Goal: Transaction & Acquisition: Purchase product/service

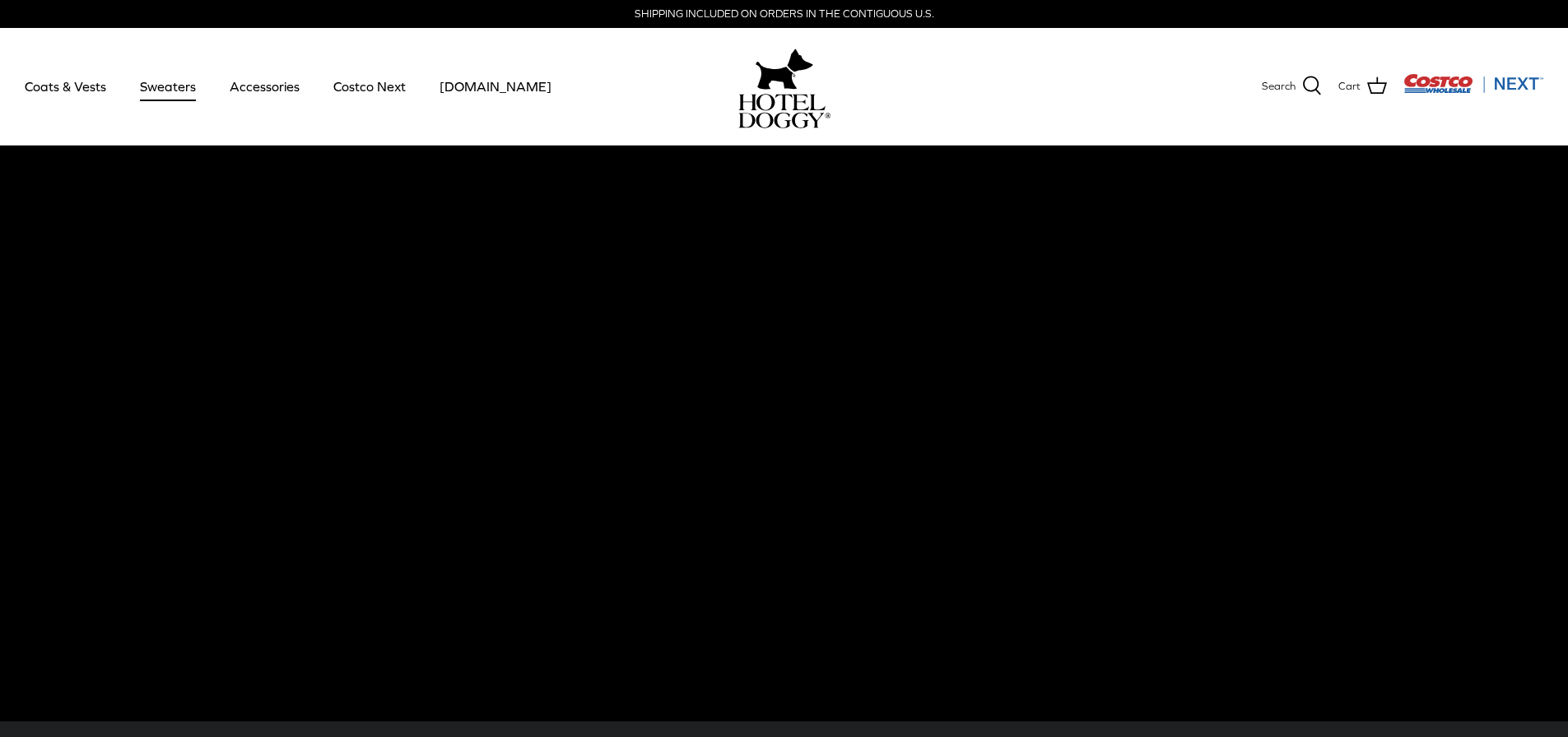
click at [189, 85] on link "Sweaters" at bounding box center [167, 87] width 85 height 56
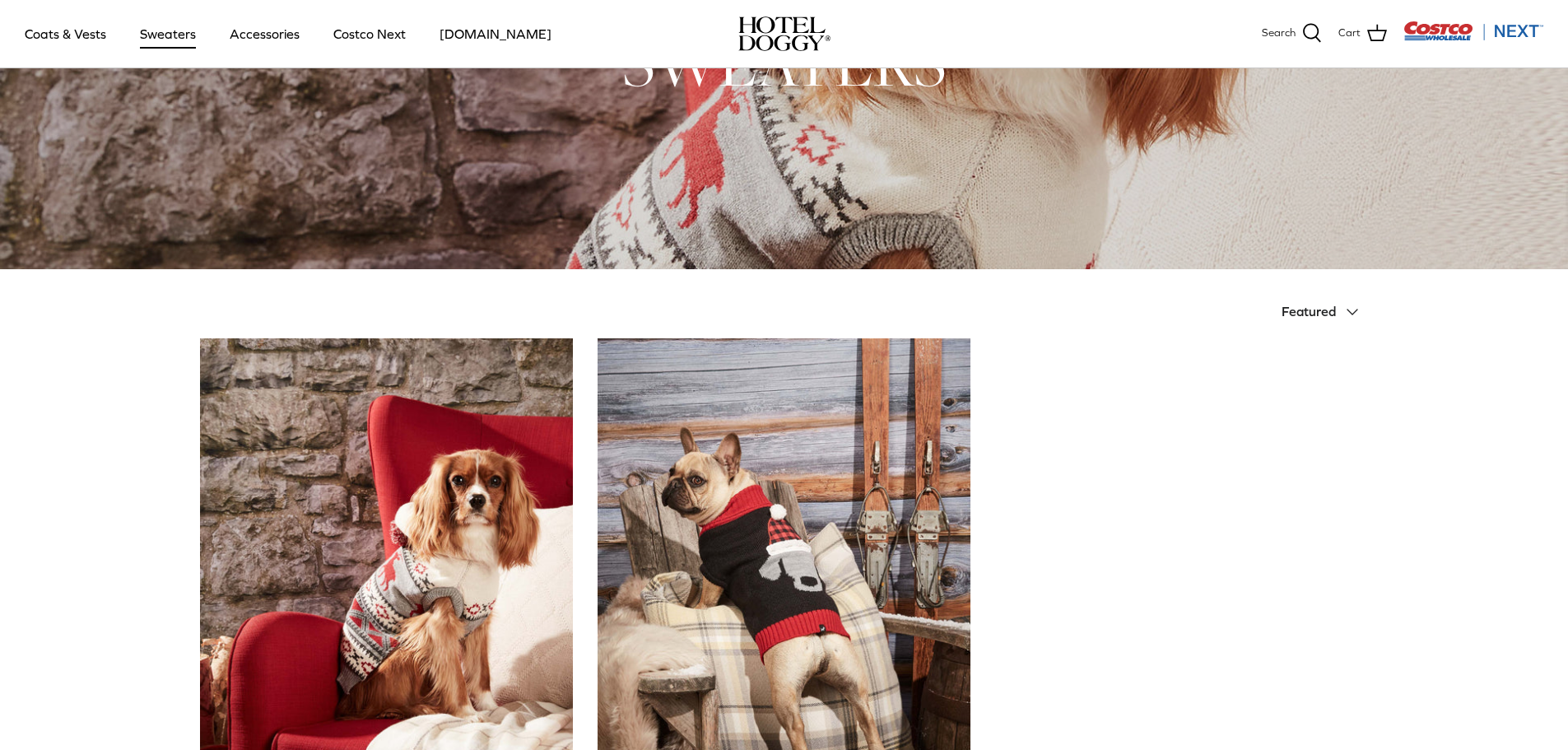
scroll to position [129, 0]
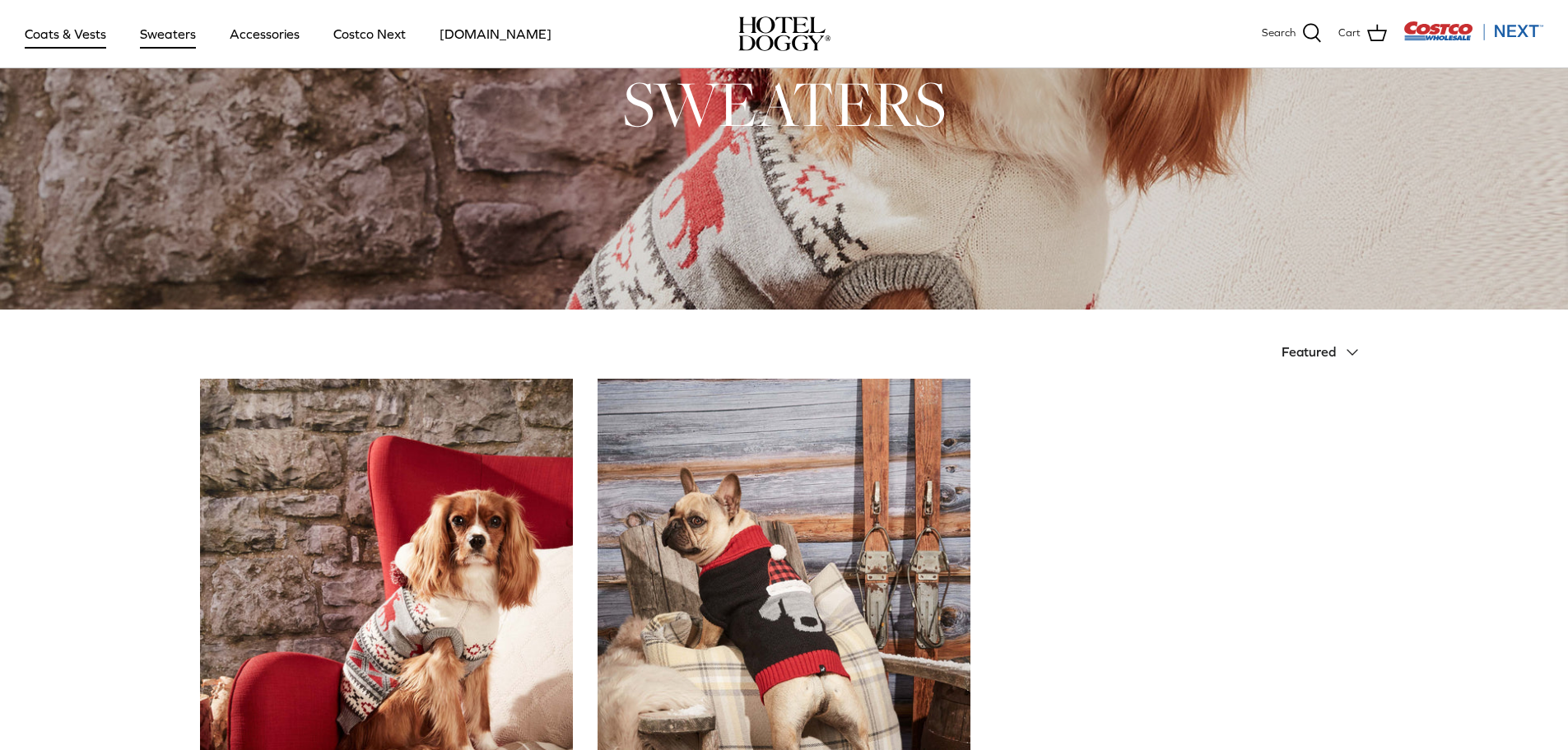
click at [75, 35] on link "Coats & Vests" at bounding box center [65, 34] width 111 height 56
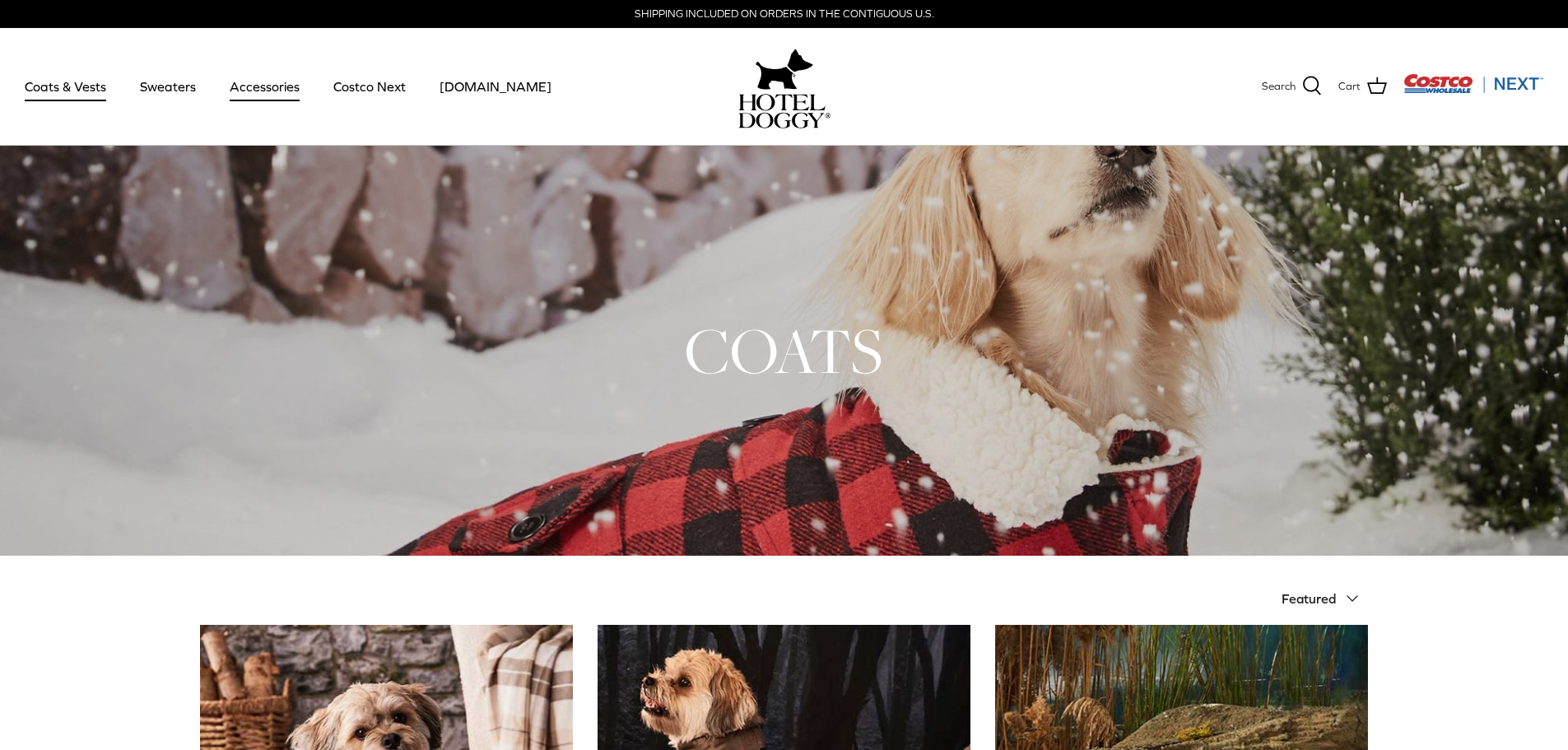
click at [300, 82] on link "Accessories" at bounding box center [265, 87] width 99 height 56
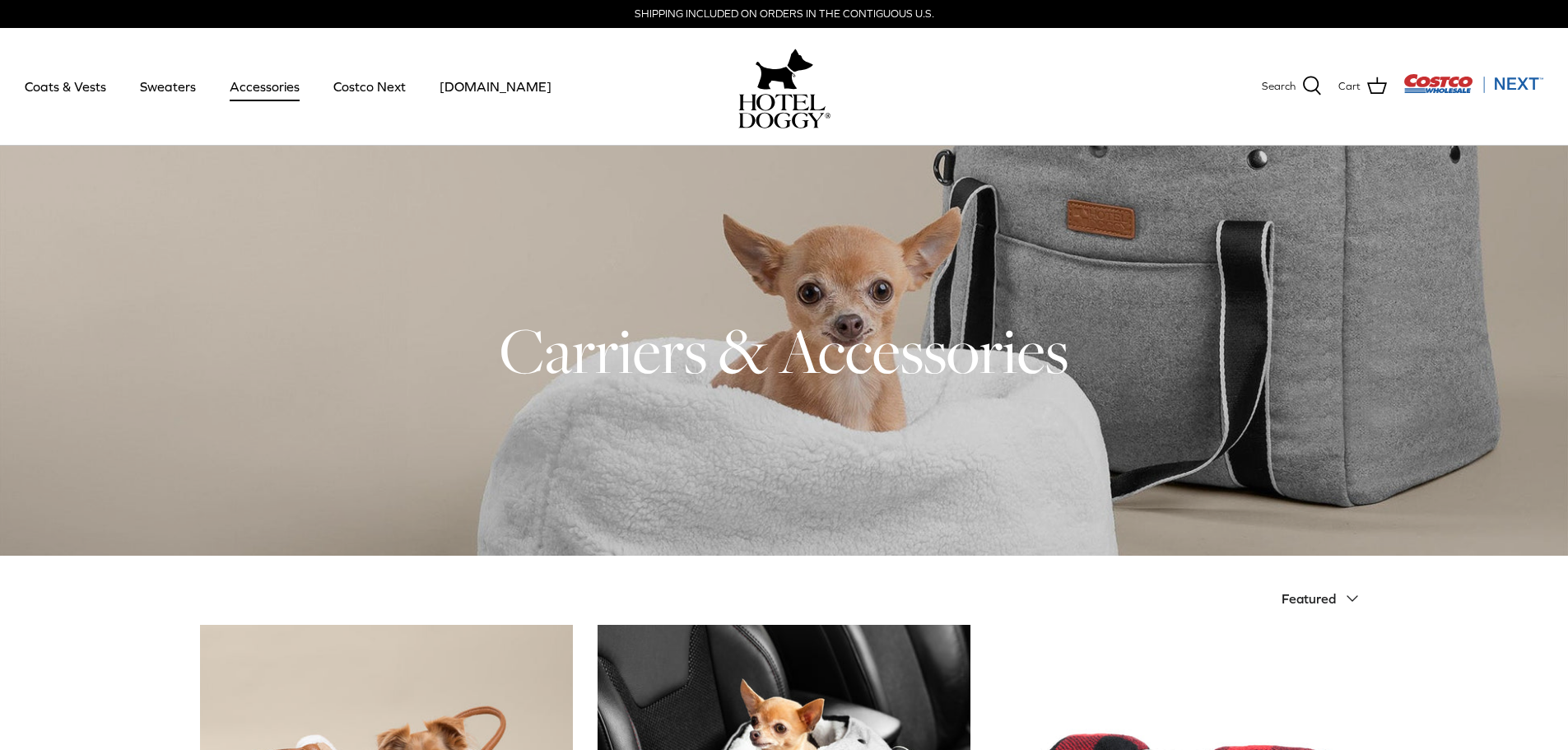
click at [1441, 86] on img "Costco Next" at bounding box center [1473, 84] width 140 height 21
